Goal: Information Seeking & Learning: Check status

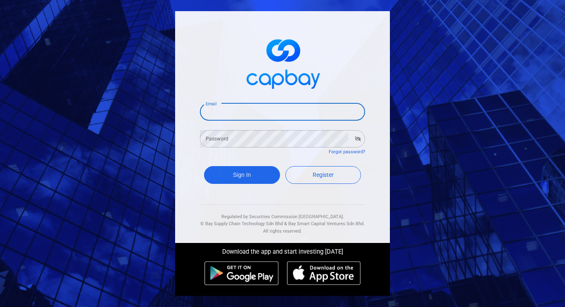
click at [232, 110] on input "Email" at bounding box center [282, 111] width 165 height 17
type input "[EMAIL_ADDRESS][DOMAIN_NAME]"
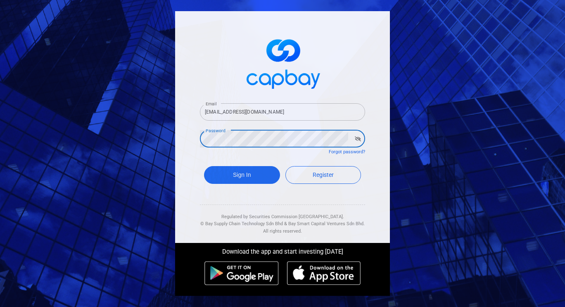
click at [204, 166] on button "Sign In" at bounding box center [242, 175] width 76 height 18
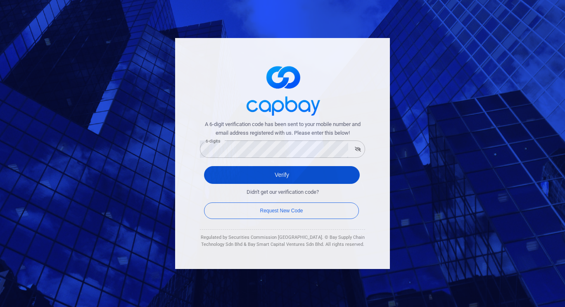
click at [276, 175] on button "Verify" at bounding box center [282, 175] width 156 height 18
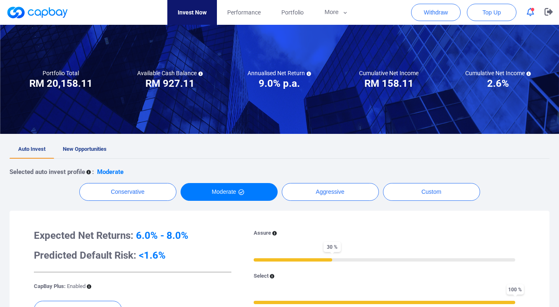
scroll to position [54, 0]
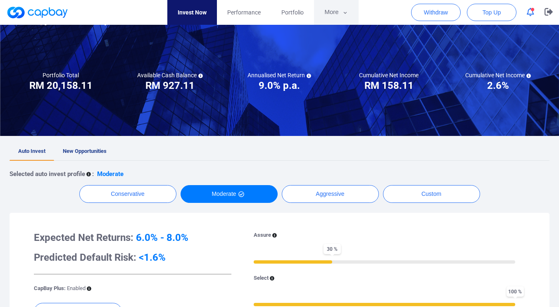
click at [346, 14] on icon "button" at bounding box center [345, 12] width 6 height 7
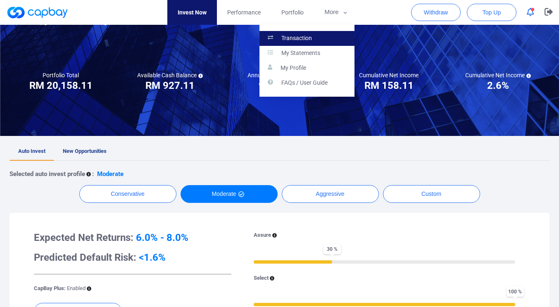
click at [318, 33] on link "Transaction" at bounding box center [307, 38] width 95 height 15
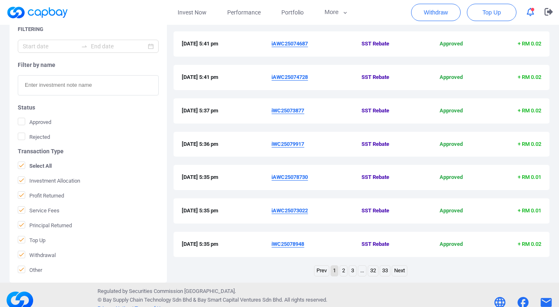
scroll to position [278, 0]
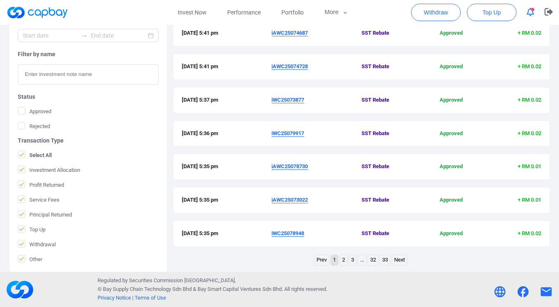
click at [343, 259] on link "2" at bounding box center [343, 260] width 7 height 10
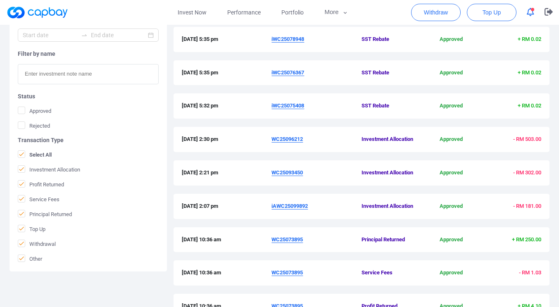
click at [531, 12] on icon "button" at bounding box center [530, 12] width 7 height 9
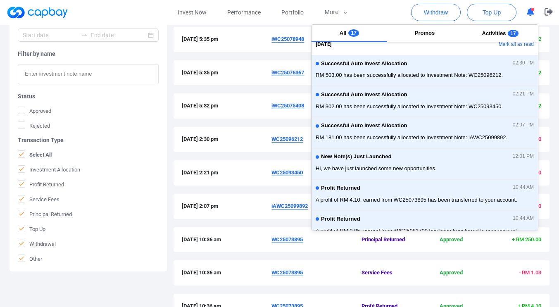
scroll to position [0, 0]
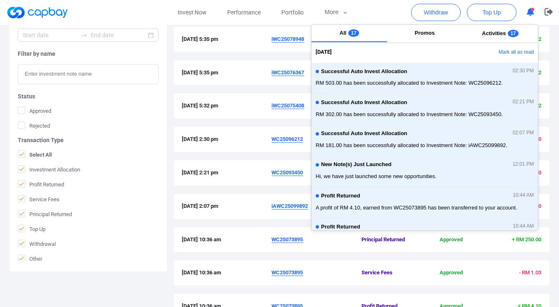
click at [531, 14] on icon "button" at bounding box center [530, 12] width 7 height 9
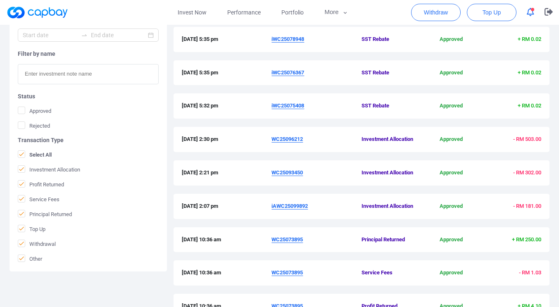
click at [531, 14] on icon "button" at bounding box center [530, 12] width 7 height 9
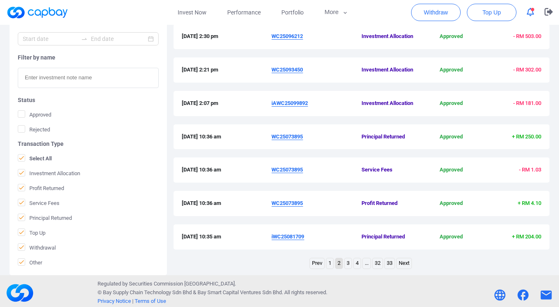
scroll to position [278, 0]
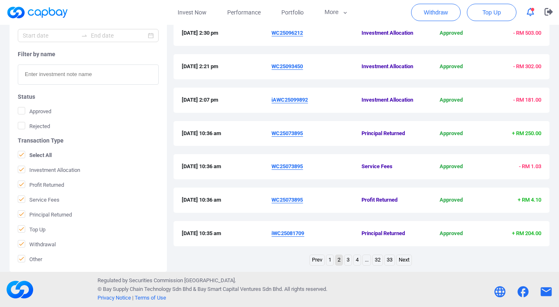
click at [330, 262] on link "1" at bounding box center [329, 260] width 7 height 10
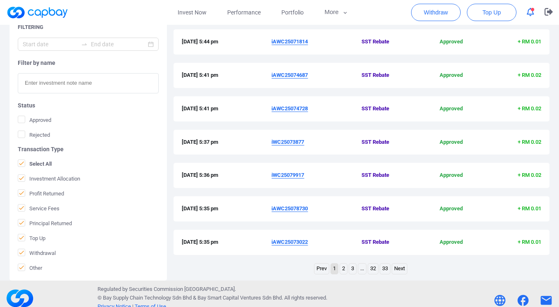
scroll to position [271, 0]
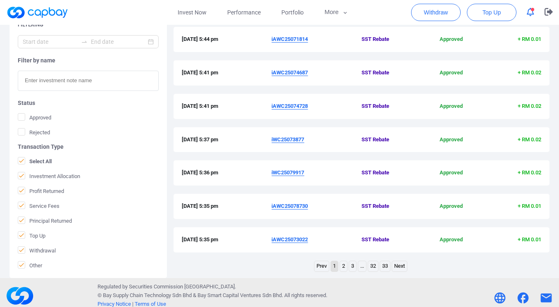
click at [345, 267] on link "2" at bounding box center [343, 266] width 7 height 10
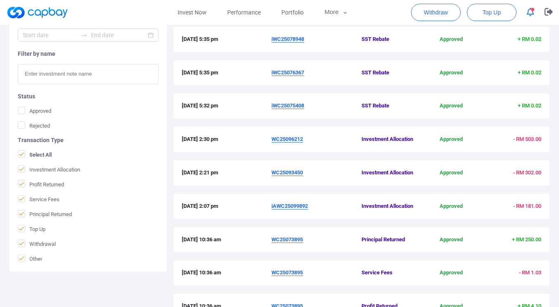
drag, startPoint x: 307, startPoint y: 108, endPoint x: 270, endPoint y: 109, distance: 36.8
click at [270, 109] on div "[DATE] 5:32 pm iWC25075408 SST Rebate Approved + RM 0.02" at bounding box center [362, 106] width 360 height 9
copy div "iWC25075408"
click at [329, 179] on div "[DATE] 2:21 pm WC25093450 Investment Allocation Approved - RM 302.00" at bounding box center [362, 172] width 376 height 25
click at [186, 9] on link "Invest Now" at bounding box center [192, 12] width 50 height 25
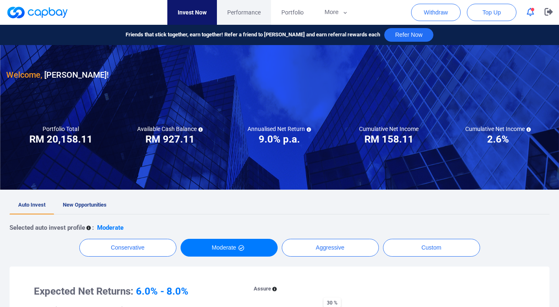
click at [240, 14] on span "Performance" at bounding box center [243, 12] width 33 height 9
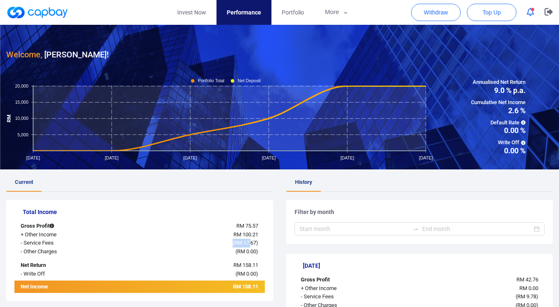
drag, startPoint x: 243, startPoint y: 244, endPoint x: 223, endPoint y: 244, distance: 20.3
click at [223, 244] on div "( RM 17.67 )" at bounding box center [192, 243] width 146 height 9
drag, startPoint x: 260, startPoint y: 243, endPoint x: 245, endPoint y: 243, distance: 14.9
click at [251, 243] on div "( RM 17.67 )" at bounding box center [192, 243] width 146 height 9
click at [242, 243] on span "RM 17.67" at bounding box center [245, 243] width 22 height 6
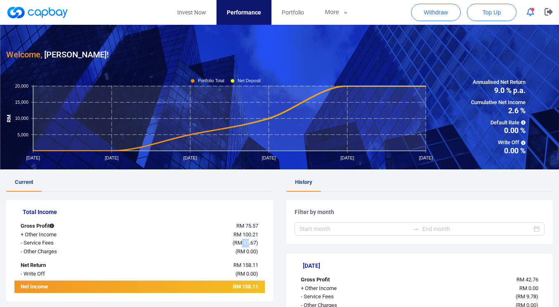
click at [242, 243] on span "RM 17.67" at bounding box center [245, 243] width 22 height 6
click at [257, 265] on span "RM 158.11" at bounding box center [245, 265] width 25 height 6
click at [261, 243] on div "( RM 17.67 )" at bounding box center [192, 243] width 146 height 9
drag, startPoint x: 261, startPoint y: 243, endPoint x: 224, endPoint y: 242, distance: 36.8
click at [224, 242] on div "( RM 17.67 )" at bounding box center [192, 243] width 146 height 9
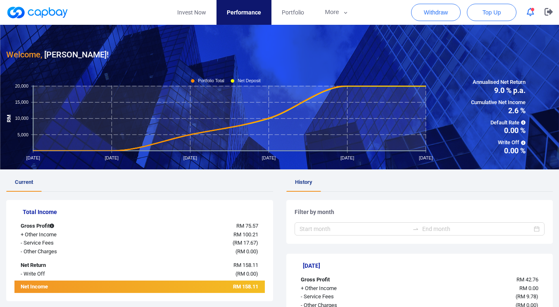
click at [260, 235] on div "RM 100.21" at bounding box center [192, 235] width 146 height 9
click at [248, 235] on span "RM 100.21" at bounding box center [245, 234] width 25 height 6
click at [227, 236] on div "RM 100.21" at bounding box center [192, 235] width 146 height 9
drag, startPoint x: 232, startPoint y: 233, endPoint x: 266, endPoint y: 234, distance: 34.3
click at [266, 234] on div "Total Income Gross Profit RM 75.57 + Other Income RM 100.21 - Service Fees ( RM…" at bounding box center [139, 250] width 267 height 101
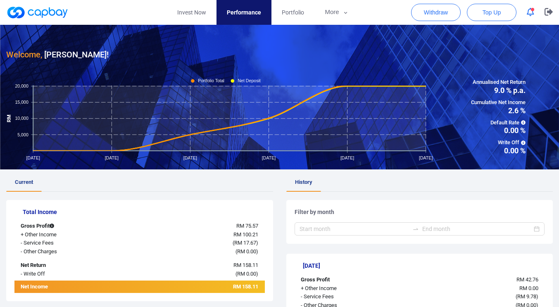
click at [262, 239] on div "( RM 17.67 )" at bounding box center [192, 243] width 146 height 9
drag, startPoint x: 258, startPoint y: 228, endPoint x: 243, endPoint y: 228, distance: 14.5
click at [243, 228] on span "RM 75.57" at bounding box center [247, 226] width 22 height 6
click at [262, 261] on div "RM 158.11" at bounding box center [192, 265] width 146 height 9
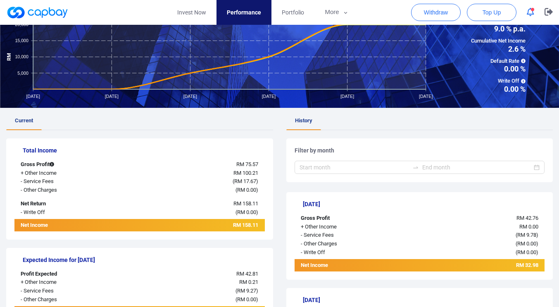
scroll to position [62, 0]
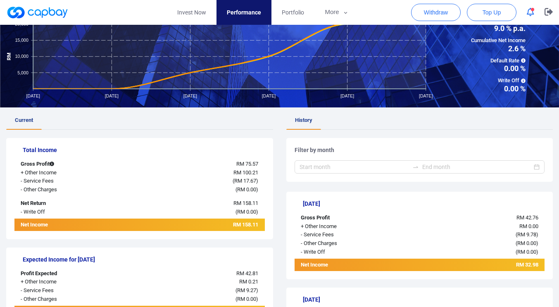
click at [559, 184] on div "Income History Total Income Gross Profit RM 75.57 + Other Income RM 100.21 - Se…" at bounding box center [279, 281] width 559 height 348
drag, startPoint x: 559, startPoint y: 184, endPoint x: 555, endPoint y: 198, distance: 14.4
click at [555, 198] on div "Income History Total Income Gross Profit RM 75.57 + Other Income RM 100.21 - Se…" at bounding box center [279, 281] width 559 height 348
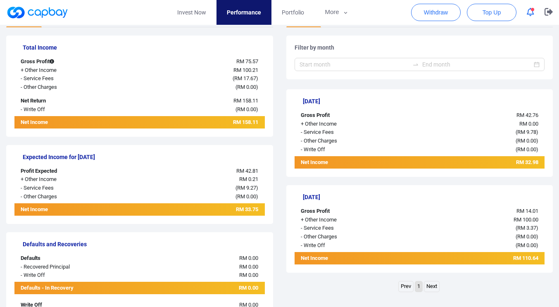
scroll to position [164, 0]
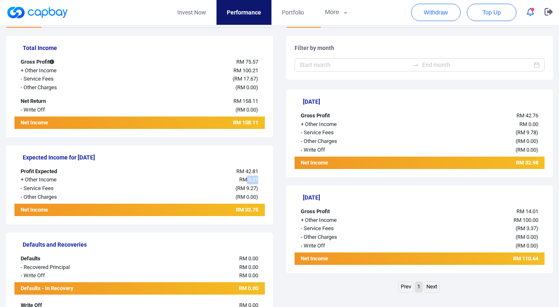
drag, startPoint x: 261, startPoint y: 179, endPoint x: 247, endPoint y: 179, distance: 13.6
click at [247, 179] on div "RM 0.21" at bounding box center [192, 180] width 146 height 9
click at [247, 179] on span "RM 0.21" at bounding box center [248, 179] width 19 height 6
click at [243, 178] on span "RM 0.21" at bounding box center [248, 179] width 19 height 6
drag, startPoint x: 259, startPoint y: 180, endPoint x: 253, endPoint y: 183, distance: 6.5
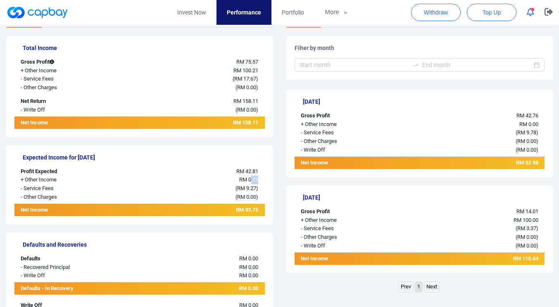
click at [251, 180] on div "RM 0.21" at bounding box center [192, 180] width 146 height 9
click at [264, 195] on div "( RM 0.00 )" at bounding box center [192, 197] width 146 height 9
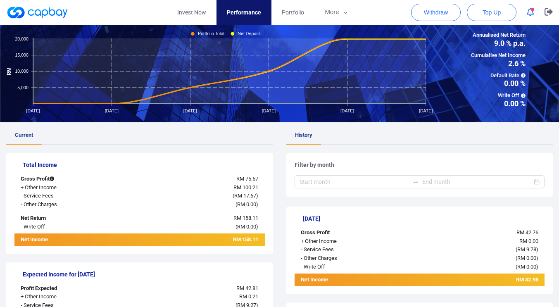
scroll to position [47, 0]
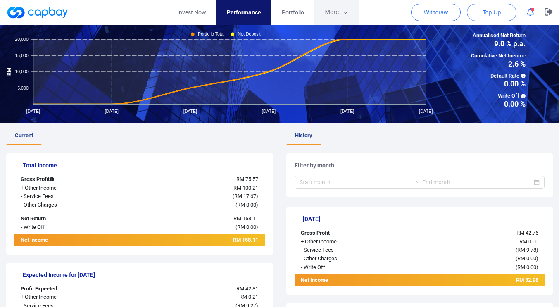
click at [343, 14] on icon "button" at bounding box center [346, 12] width 6 height 7
click at [337, 13] on button "More" at bounding box center [336, 12] width 44 height 25
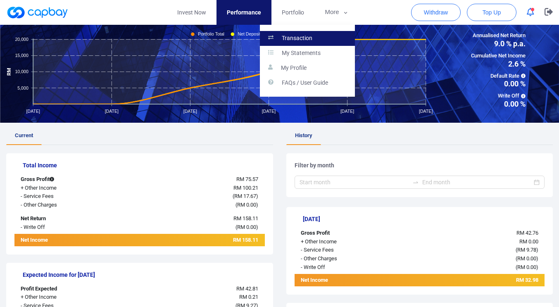
click at [298, 39] on p "Transaction" at bounding box center [297, 38] width 31 height 7
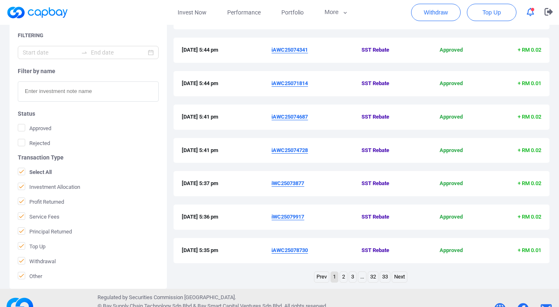
scroll to position [278, 0]
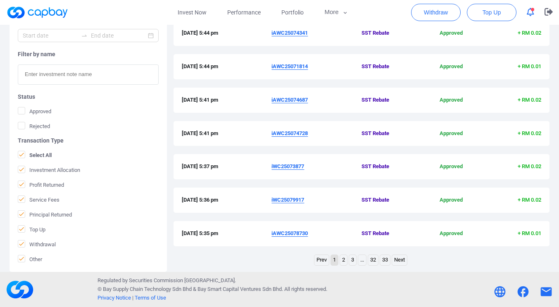
click at [345, 262] on link "2" at bounding box center [343, 260] width 7 height 10
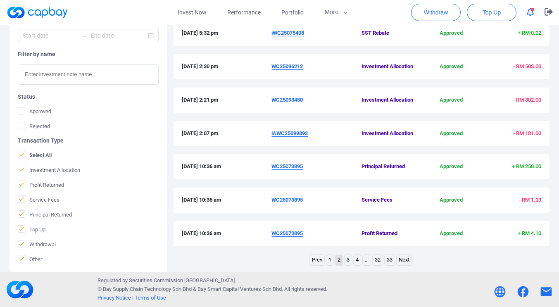
click at [348, 260] on link "3" at bounding box center [348, 260] width 7 height 10
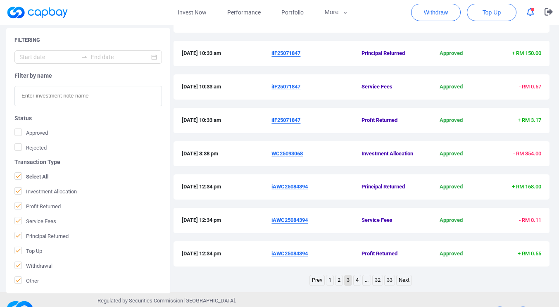
scroll to position [258, 0]
click at [555, 269] on div "Filtering Filter by name Status Approved Rejected Transaction Type Select All I…" at bounding box center [279, 102] width 559 height 372
click at [349, 280] on link "3" at bounding box center [348, 280] width 7 height 10
click at [348, 280] on link "3" at bounding box center [348, 280] width 7 height 10
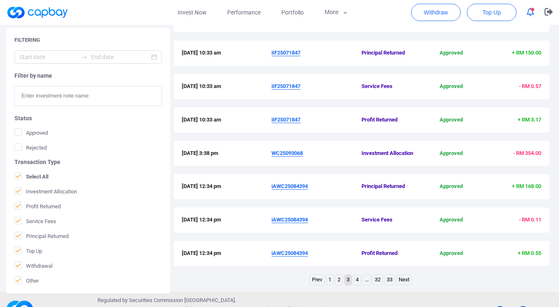
click at [357, 279] on link "4" at bounding box center [357, 280] width 7 height 10
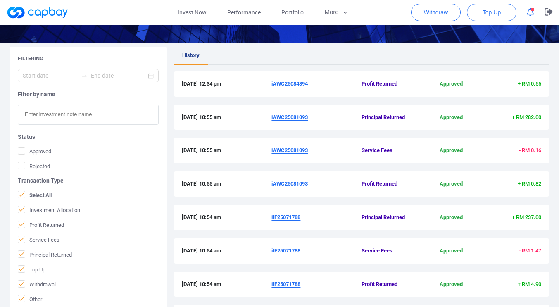
scroll to position [126, 0]
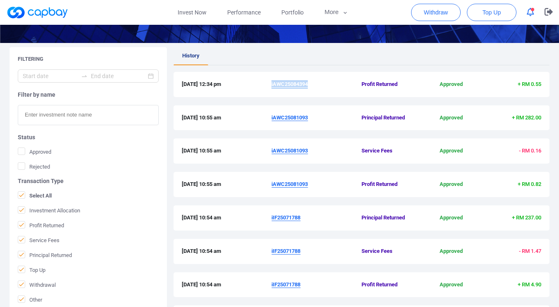
drag, startPoint x: 310, startPoint y: 84, endPoint x: 271, endPoint y: 84, distance: 38.4
click at [271, 84] on span "iAWC25084394" at bounding box center [316, 84] width 90 height 9
copy u "iAWC25084394"
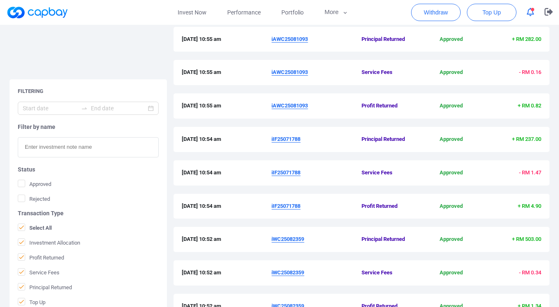
scroll to position [278, 0]
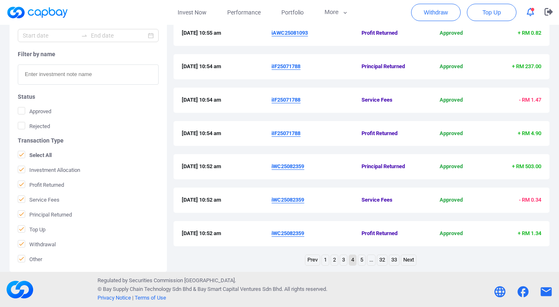
click at [342, 261] on link "3" at bounding box center [343, 260] width 7 height 10
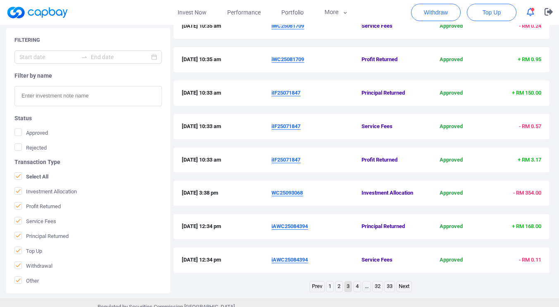
scroll to position [250, 0]
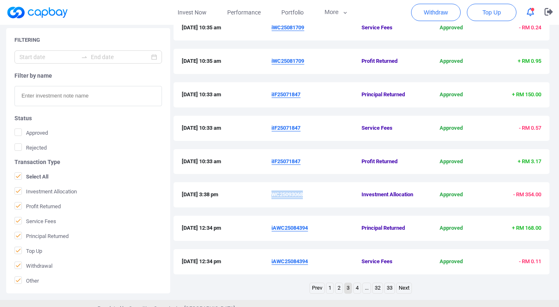
drag, startPoint x: 305, startPoint y: 196, endPoint x: 274, endPoint y: 195, distance: 31.0
click at [274, 195] on span "WC25093068" at bounding box center [316, 194] width 90 height 9
copy u "WC25093068"
drag, startPoint x: 302, startPoint y: 161, endPoint x: 272, endPoint y: 160, distance: 30.6
click at [272, 160] on span "iIF25071847" at bounding box center [316, 161] width 90 height 9
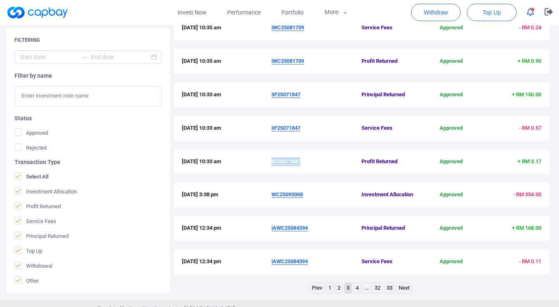
copy u "iIF25071847"
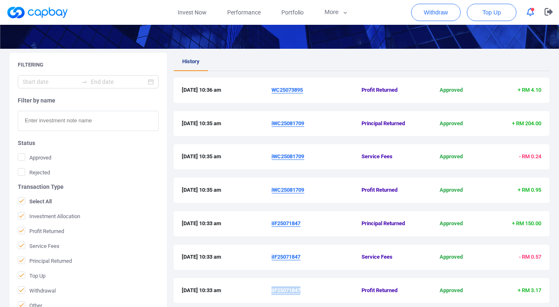
scroll to position [119, 0]
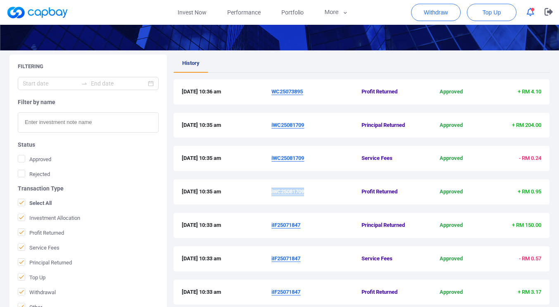
drag, startPoint x: 305, startPoint y: 192, endPoint x: 272, endPoint y: 192, distance: 33.5
click at [272, 192] on u "iWC25081709" at bounding box center [287, 191] width 33 height 6
copy u "iWC25081709"
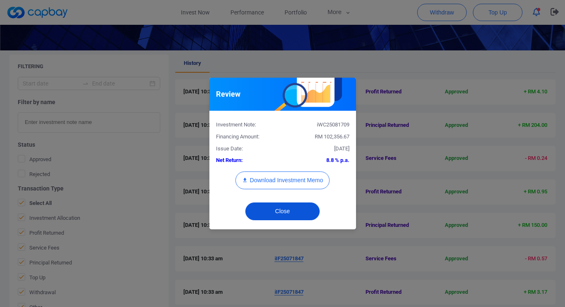
click at [315, 215] on button "Close" at bounding box center [282, 211] width 74 height 18
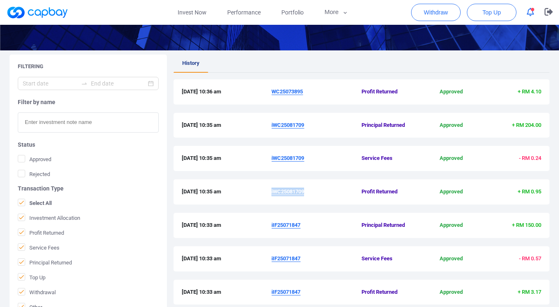
click at [321, 200] on div "[DATE] 10:35 am iWC25081709 Profit Returned Approved + RM 0.95" at bounding box center [362, 191] width 376 height 25
click at [305, 208] on div "[DATE] 10:35 am iWC25081709 Profit Returned Approved + RM 0.95" at bounding box center [362, 195] width 376 height 33
drag, startPoint x: 307, startPoint y: 193, endPoint x: 272, endPoint y: 191, distance: 34.7
click at [272, 191] on span "iWC25081709" at bounding box center [316, 192] width 90 height 9
copy u "iWC25081709"
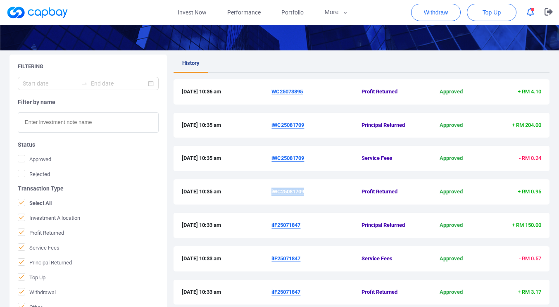
copy u "iWC25081709"
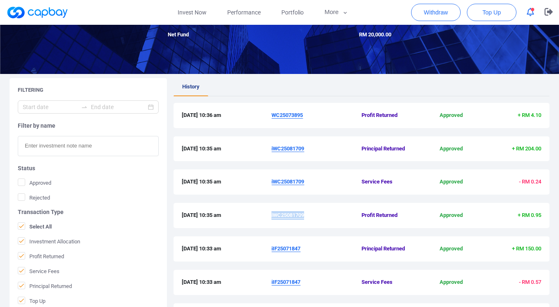
scroll to position [94, 0]
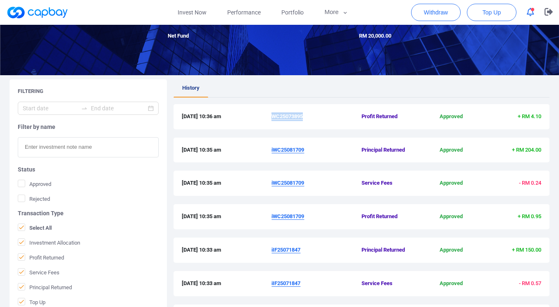
drag, startPoint x: 305, startPoint y: 117, endPoint x: 273, endPoint y: 117, distance: 32.2
click at [273, 117] on span "WC25073895" at bounding box center [316, 116] width 90 height 9
copy u "WC25073895"
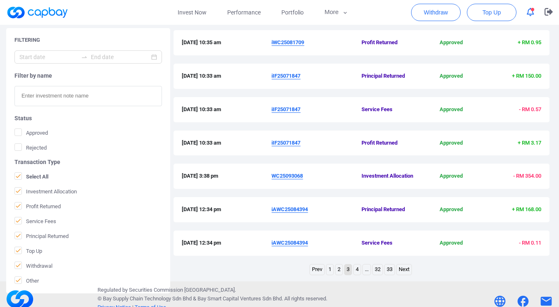
scroll to position [278, 0]
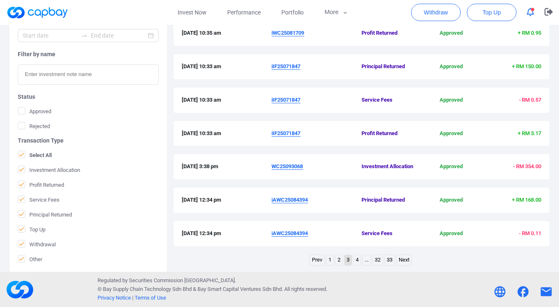
click at [339, 262] on link "2" at bounding box center [339, 260] width 7 height 10
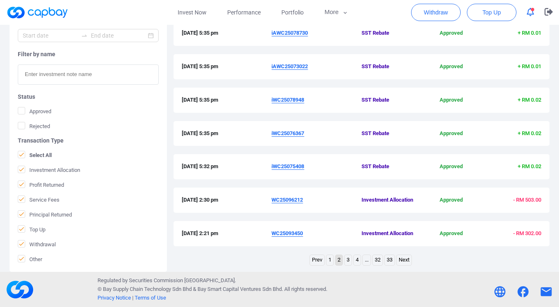
click at [347, 260] on link "3" at bounding box center [348, 260] width 7 height 10
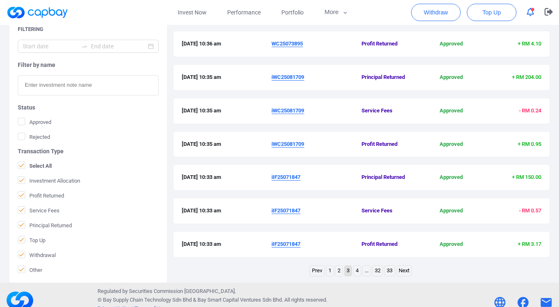
scroll to position [268, 0]
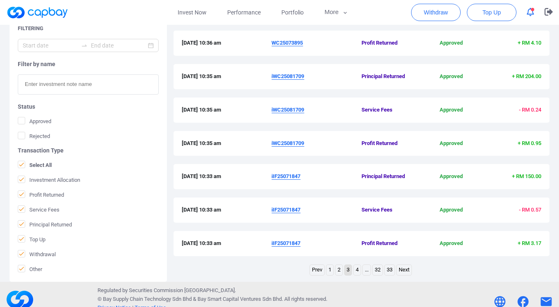
click at [348, 270] on link "3" at bounding box center [348, 270] width 7 height 10
click at [357, 270] on link "4" at bounding box center [357, 270] width 7 height 10
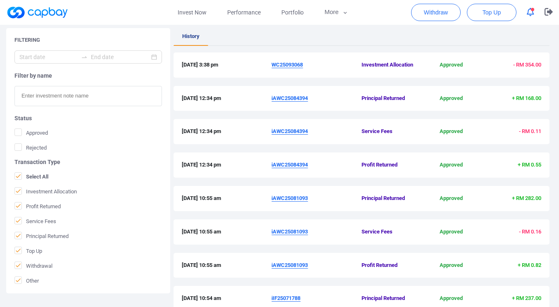
scroll to position [153, 0]
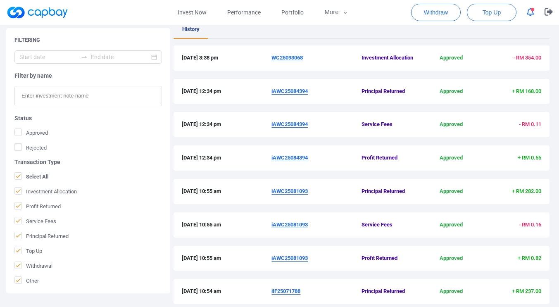
click at [559, 164] on div "Filtering Filter by name Status Approved Rejected Transaction Type Select All I…" at bounding box center [279, 207] width 559 height 372
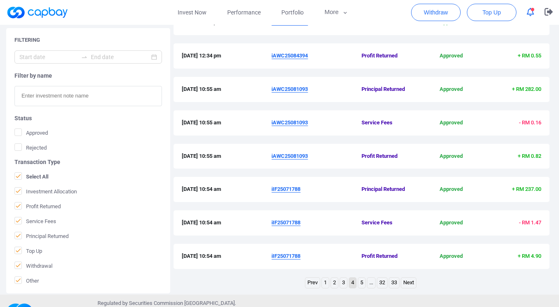
scroll to position [256, 0]
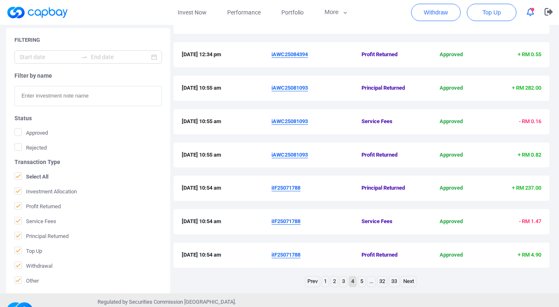
click at [344, 283] on link "3" at bounding box center [343, 281] width 7 height 10
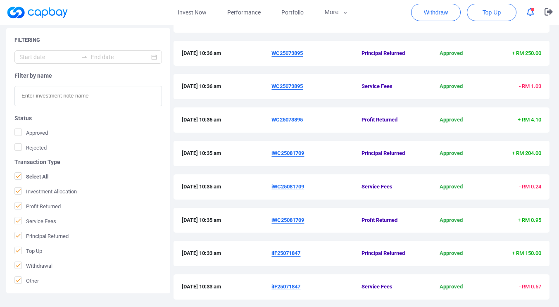
scroll to position [169, 0]
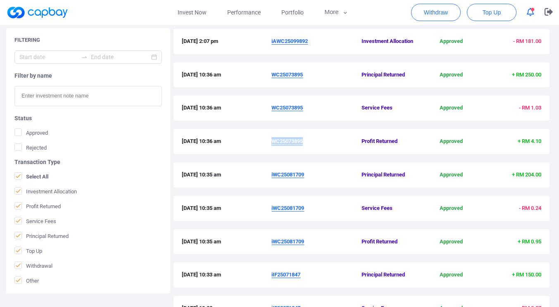
drag, startPoint x: 306, startPoint y: 143, endPoint x: 274, endPoint y: 142, distance: 32.2
click at [274, 142] on span "WC25073895" at bounding box center [316, 141] width 90 height 9
copy u "WC25073895"
click at [319, 168] on div "[DATE] 10:35 am iWC25081709 Principal Returned Approved + RM 204.00" at bounding box center [362, 174] width 376 height 25
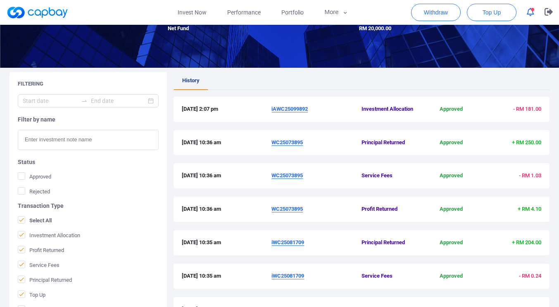
scroll to position [101, 0]
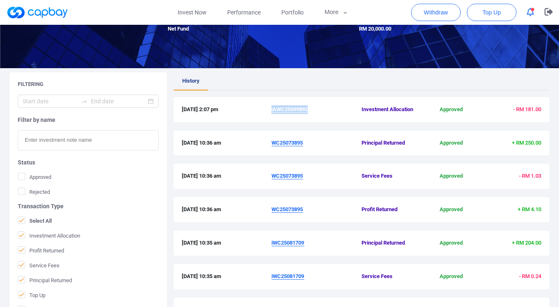
drag, startPoint x: 311, startPoint y: 109, endPoint x: 272, endPoint y: 110, distance: 38.8
click at [272, 110] on span "iAWC25099892" at bounding box center [316, 109] width 90 height 9
copy u "iAWC25099892"
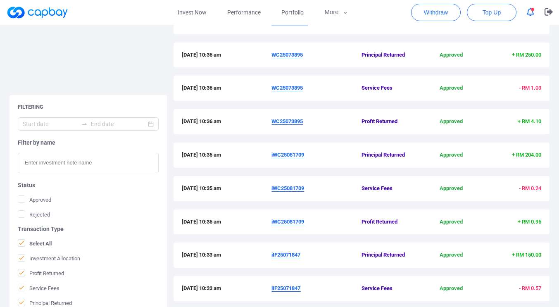
scroll to position [278, 0]
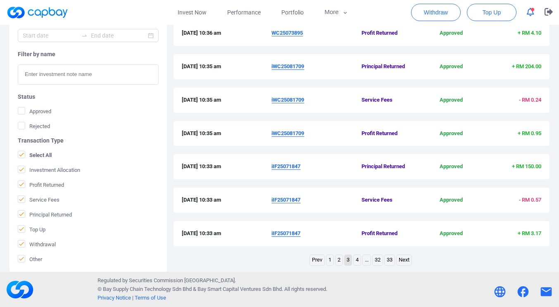
click at [337, 261] on link "2" at bounding box center [339, 260] width 7 height 10
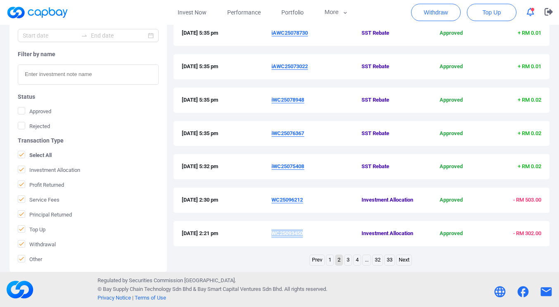
drag, startPoint x: 304, startPoint y: 234, endPoint x: 274, endPoint y: 235, distance: 30.2
click at [274, 235] on u "WC25093450" at bounding box center [286, 233] width 31 height 6
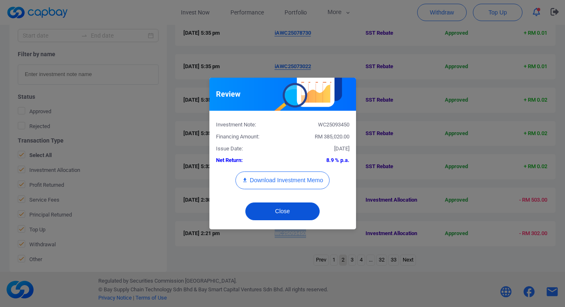
click at [303, 214] on button "Close" at bounding box center [282, 211] width 74 height 18
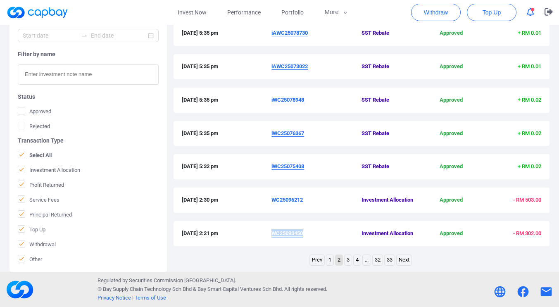
click at [304, 243] on div "[DATE] 2:21 pm WC25093450 Investment Allocation Approved - RM 302.00" at bounding box center [362, 233] width 376 height 25
drag, startPoint x: 305, startPoint y: 235, endPoint x: 274, endPoint y: 235, distance: 31.8
click at [274, 235] on span "WC25093450" at bounding box center [316, 233] width 90 height 9
click at [291, 199] on u "WC25096212" at bounding box center [286, 200] width 31 height 6
click at [286, 199] on u "WC25096212" at bounding box center [286, 200] width 31 height 6
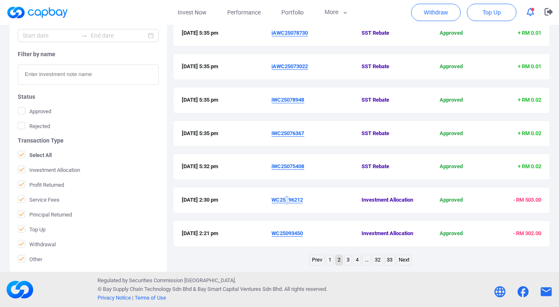
click at [280, 199] on u "WC25096212" at bounding box center [286, 200] width 31 height 6
click at [279, 199] on u "WC25096212" at bounding box center [286, 200] width 31 height 6
drag, startPoint x: 306, startPoint y: 198, endPoint x: 273, endPoint y: 199, distance: 33.1
click at [273, 199] on span "WC25096212" at bounding box center [316, 200] width 90 height 9
click at [326, 257] on link "1" at bounding box center [329, 260] width 7 height 10
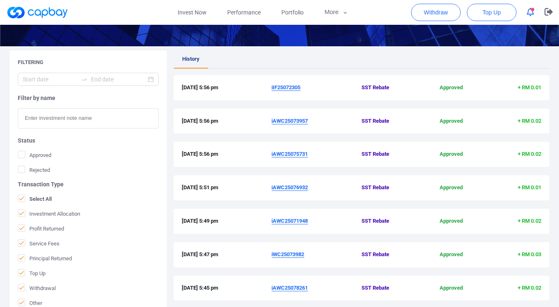
scroll to position [118, 0]
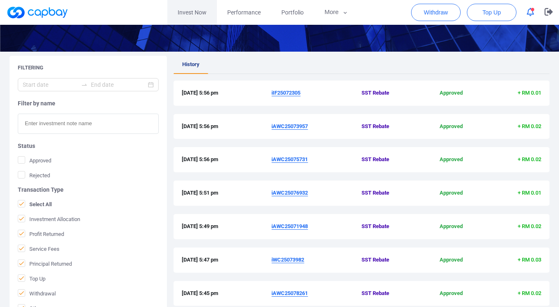
click at [177, 14] on link "Invest Now" at bounding box center [192, 12] width 50 height 25
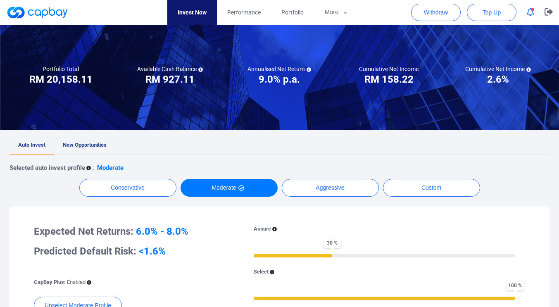
scroll to position [60, 0]
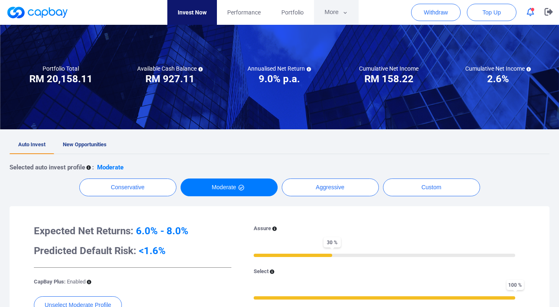
click at [343, 13] on icon "button" at bounding box center [345, 12] width 6 height 7
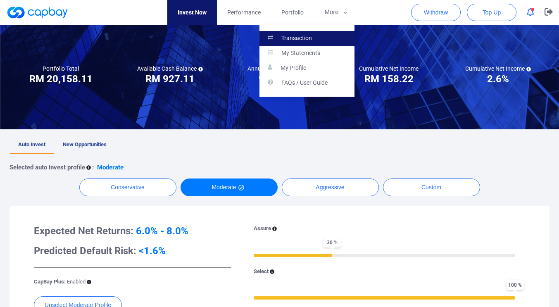
click at [314, 37] on link "Transaction" at bounding box center [307, 38] width 95 height 15
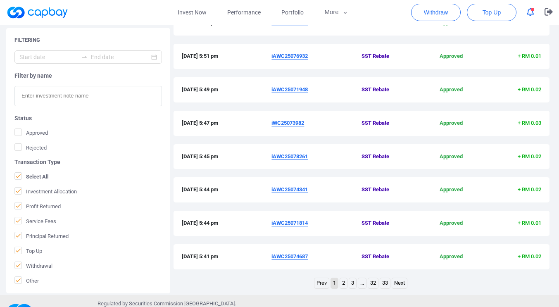
scroll to position [259, 0]
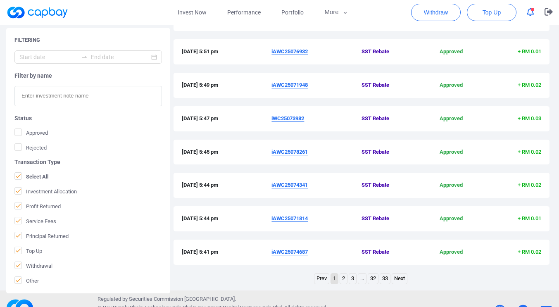
click at [342, 278] on link "2" at bounding box center [343, 279] width 7 height 10
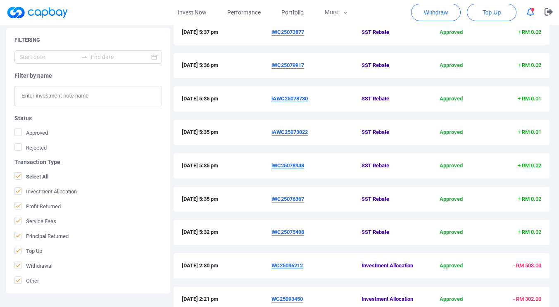
scroll to position [0, 0]
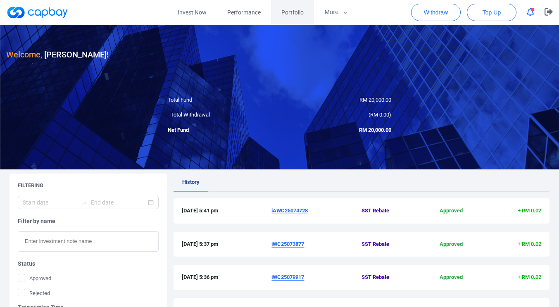
click at [299, 16] on span "Portfolio" at bounding box center [292, 12] width 22 height 9
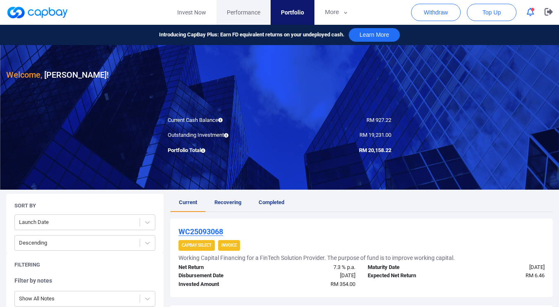
click at [244, 12] on span "Performance" at bounding box center [243, 12] width 33 height 9
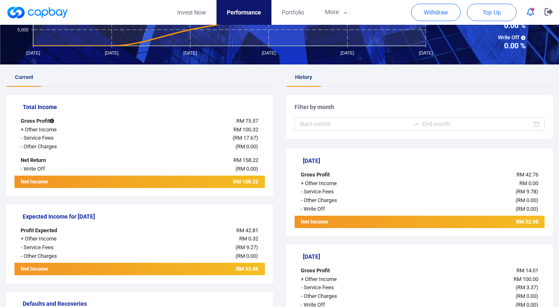
scroll to position [105, 0]
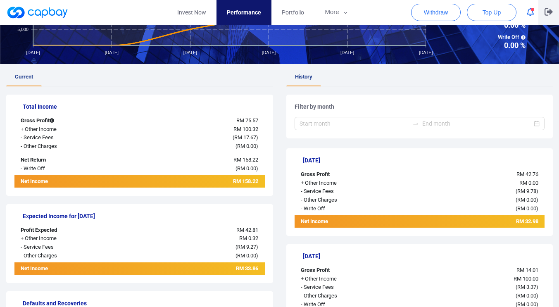
click at [550, 13] on icon "button" at bounding box center [549, 11] width 8 height 7
